Goal: Task Accomplishment & Management: Manage account settings

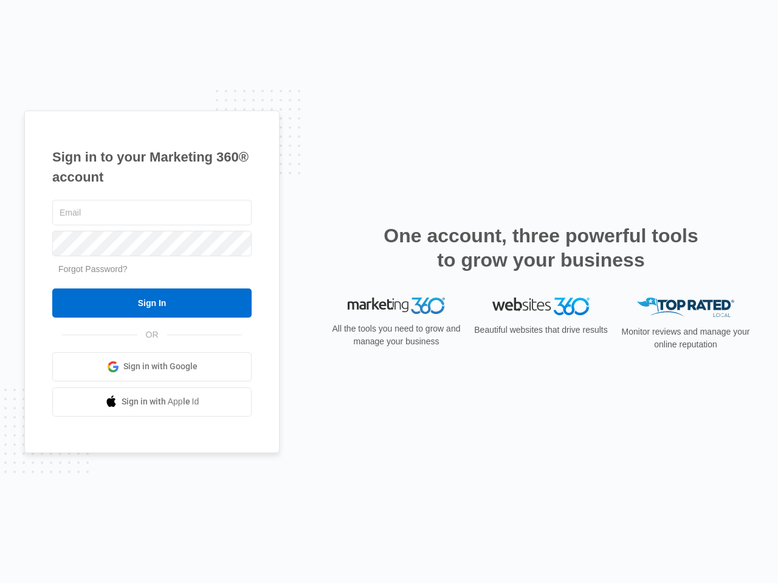
click at [152, 303] on input "Sign In" at bounding box center [151, 303] width 199 height 29
